Goal: Task Accomplishment & Management: Use online tool/utility

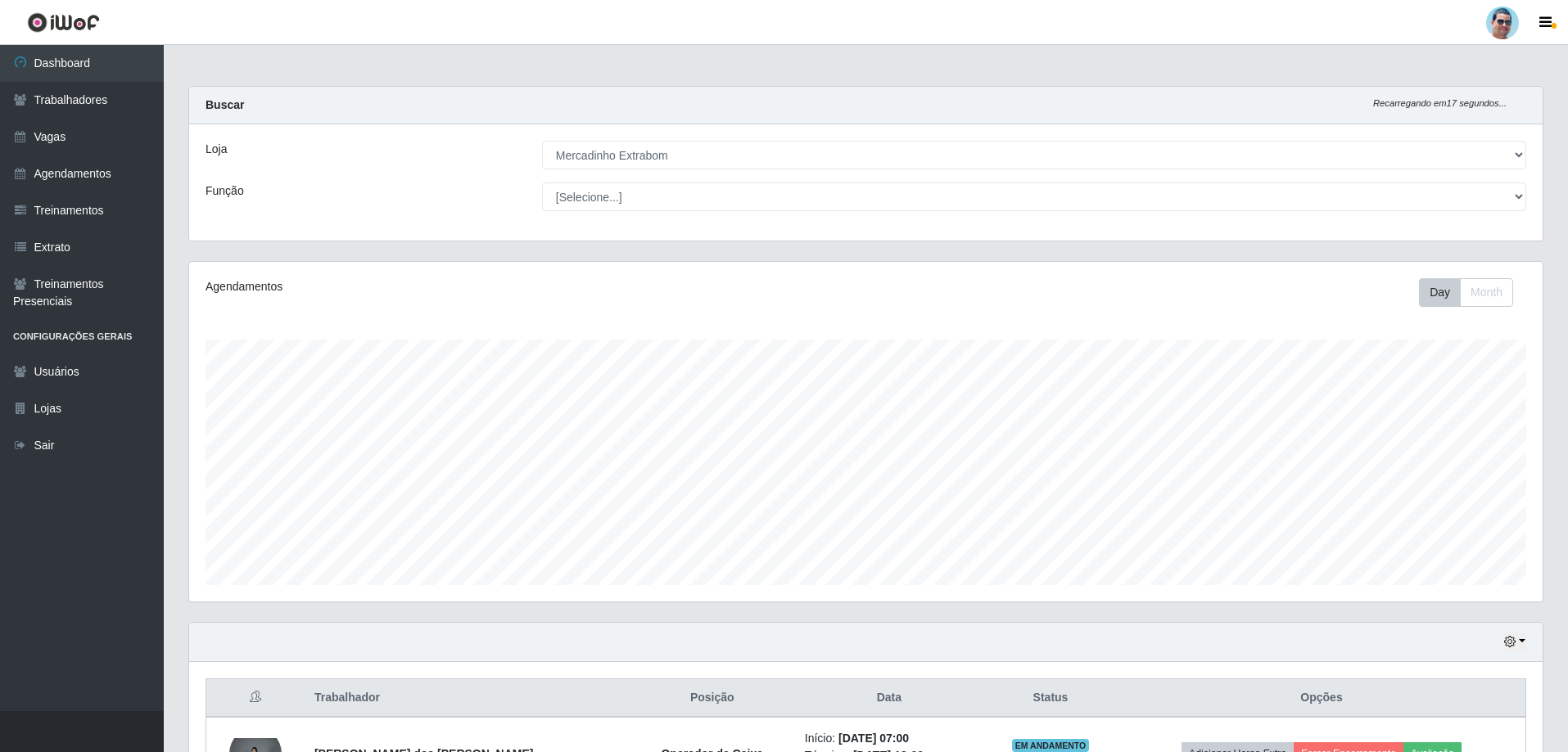
select select "175"
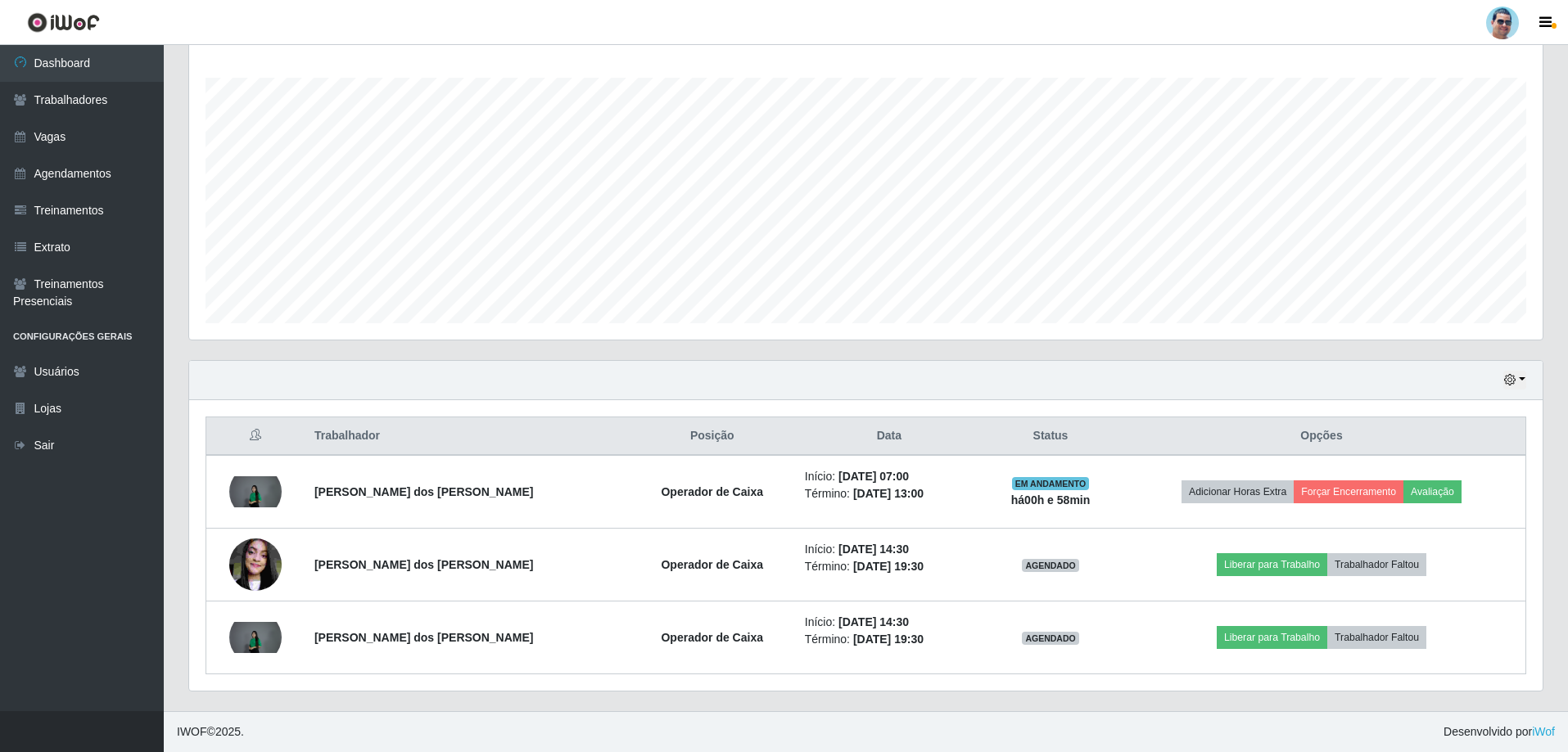
scroll to position [339, 1354]
click at [1514, 381] on icon "button" at bounding box center [1510, 379] width 11 height 11
click at [1410, 502] on button "1 Semana" at bounding box center [1460, 512] width 129 height 34
click at [1514, 382] on icon "button" at bounding box center [1510, 379] width 11 height 11
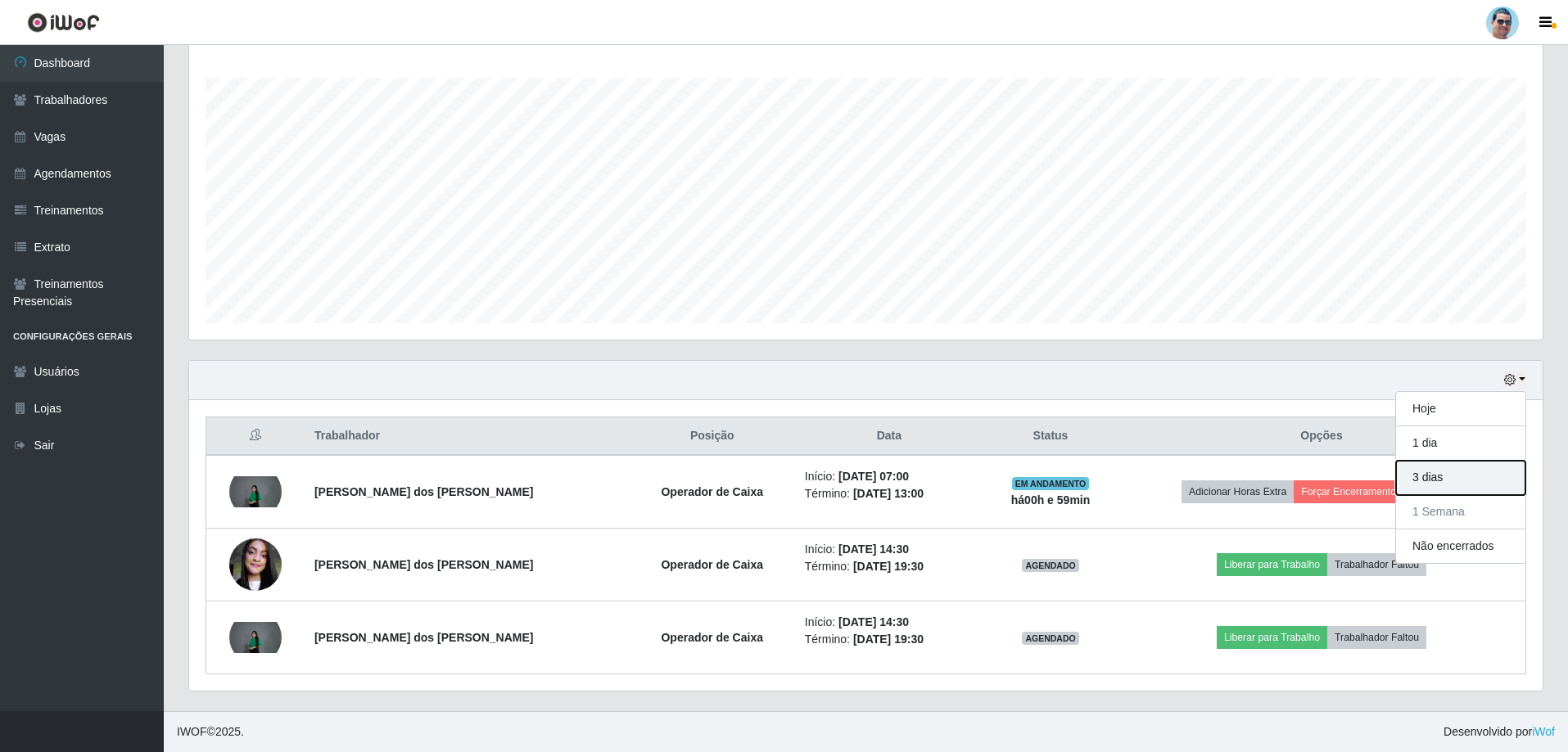
click at [1482, 481] on button "3 dias" at bounding box center [1460, 478] width 129 height 34
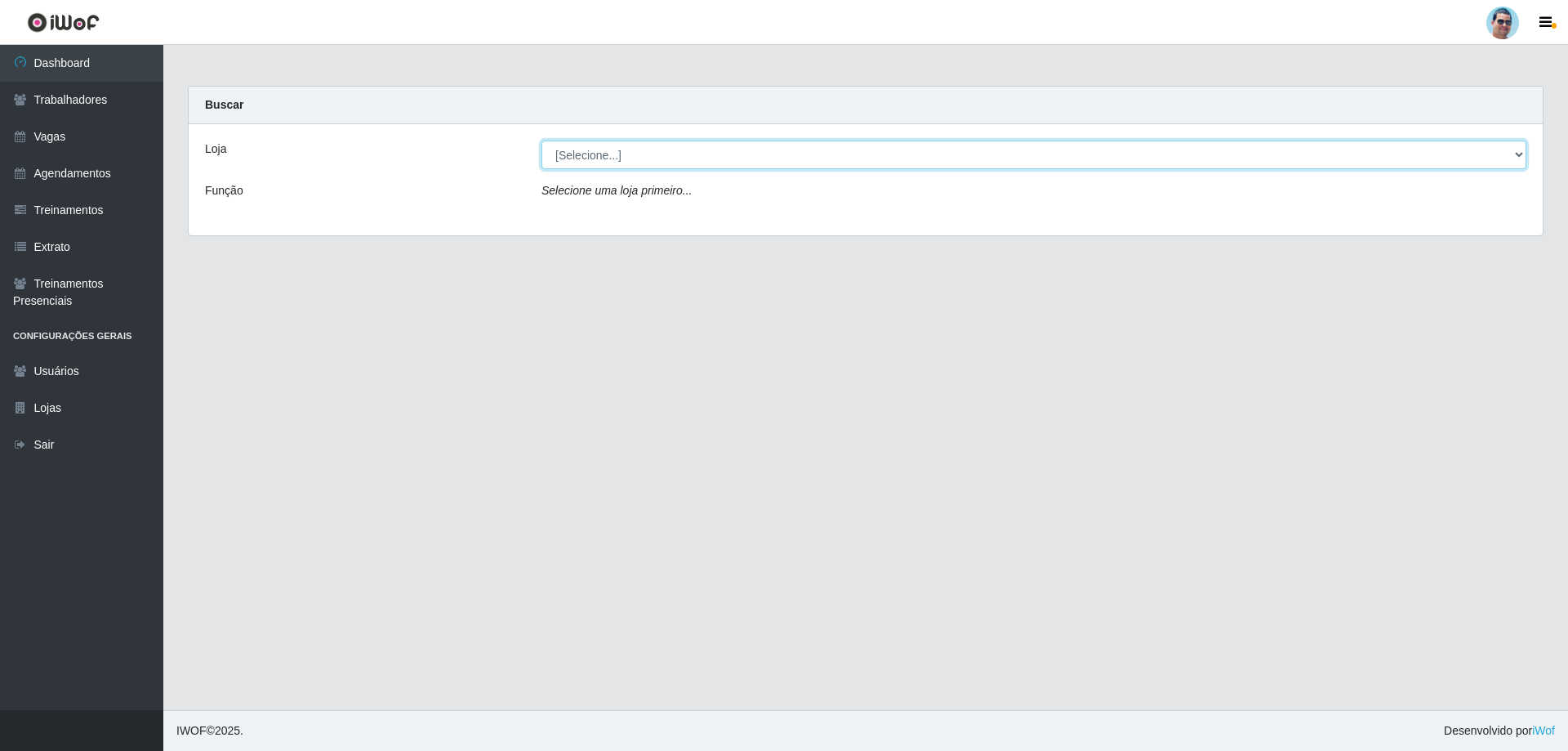
click at [726, 162] on select "[Selecione...] Mercadinho Extrabom" at bounding box center [1034, 155] width 985 height 29
select select "175"
click at [542, 140] on select "[Selecione...] Mercadinho Extrabom" at bounding box center [1034, 155] width 985 height 29
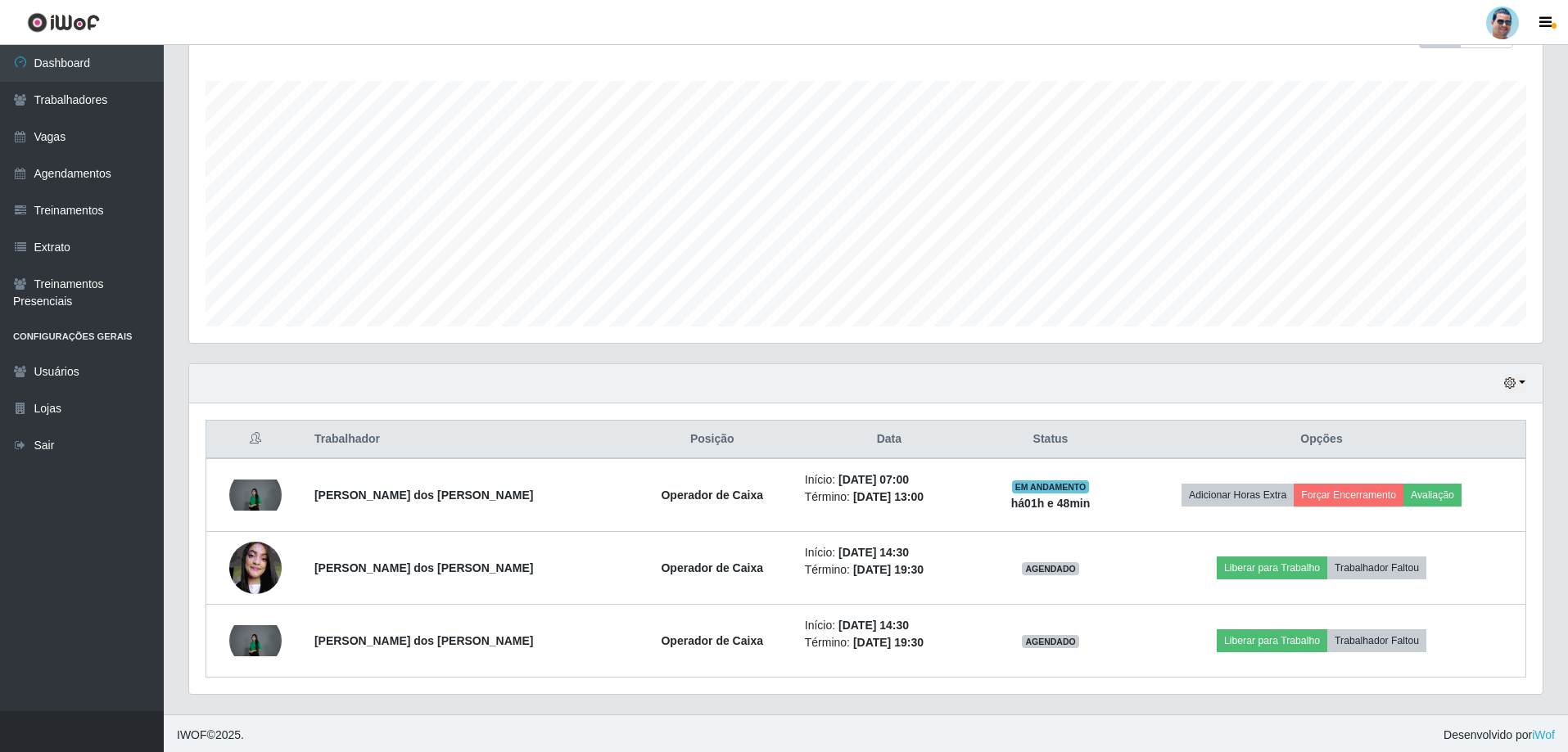
scroll to position [262, 0]
